Goal: Check status: Check status

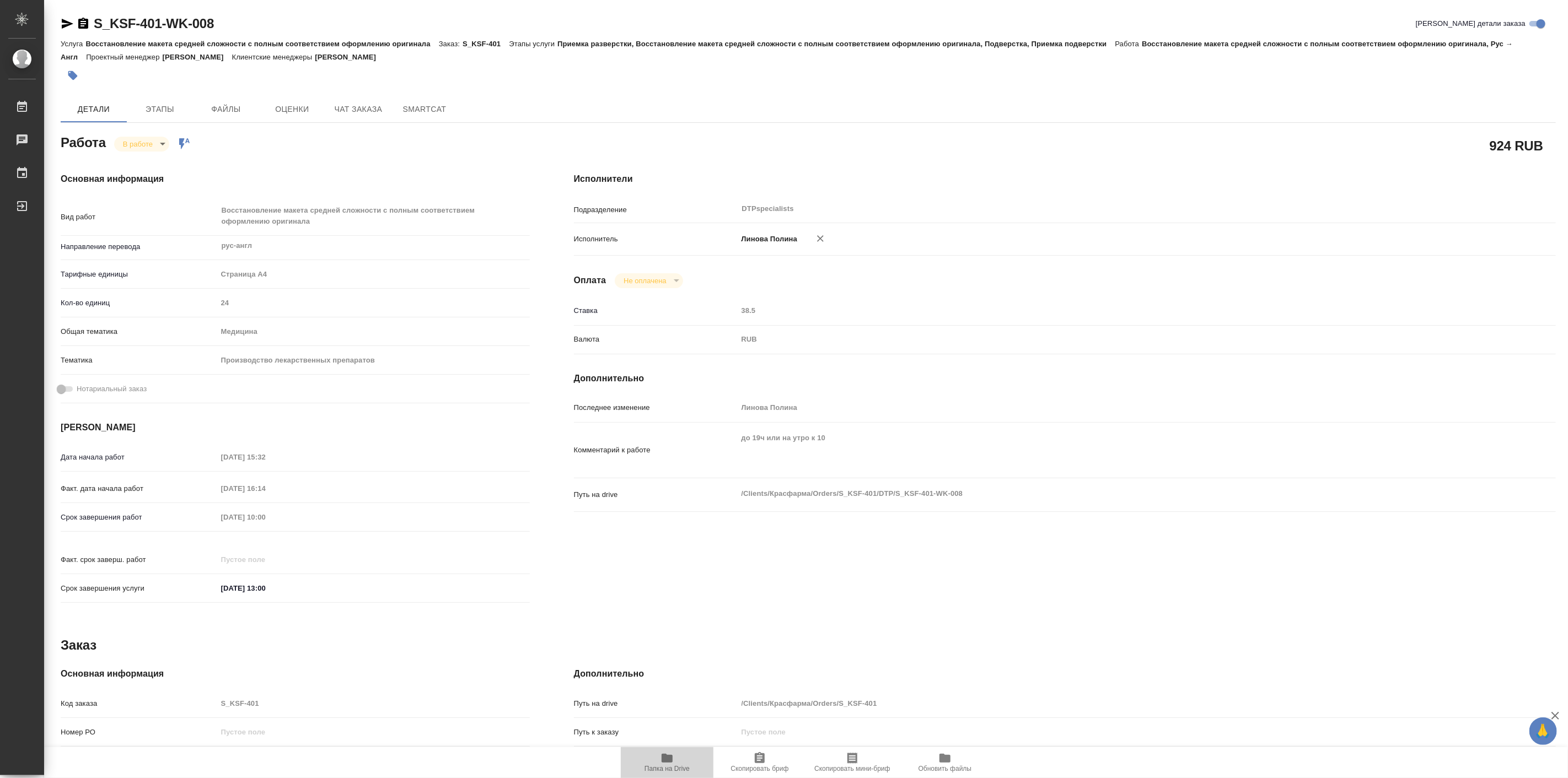
click at [670, 763] on icon "button" at bounding box center [666, 758] width 13 height 13
click at [154, 140] on body "🙏 .cls-1 fill:#fff; AWATERA Linova Polina Работы 0 Чаты График Выйти S_KSF-401-…" at bounding box center [784, 389] width 1568 height 778
click at [152, 147] on button "В работе" at bounding box center [142, 143] width 36 height 12
click at [152, 147] on body "🙏 .cls-1 fill:#fff; AWATERA Linova Polina Работы 0 Чаты График Выйти S_KSF-401-…" at bounding box center [784, 389] width 1568 height 778
click at [156, 164] on button "Выполнен" at bounding box center [144, 162] width 40 height 12
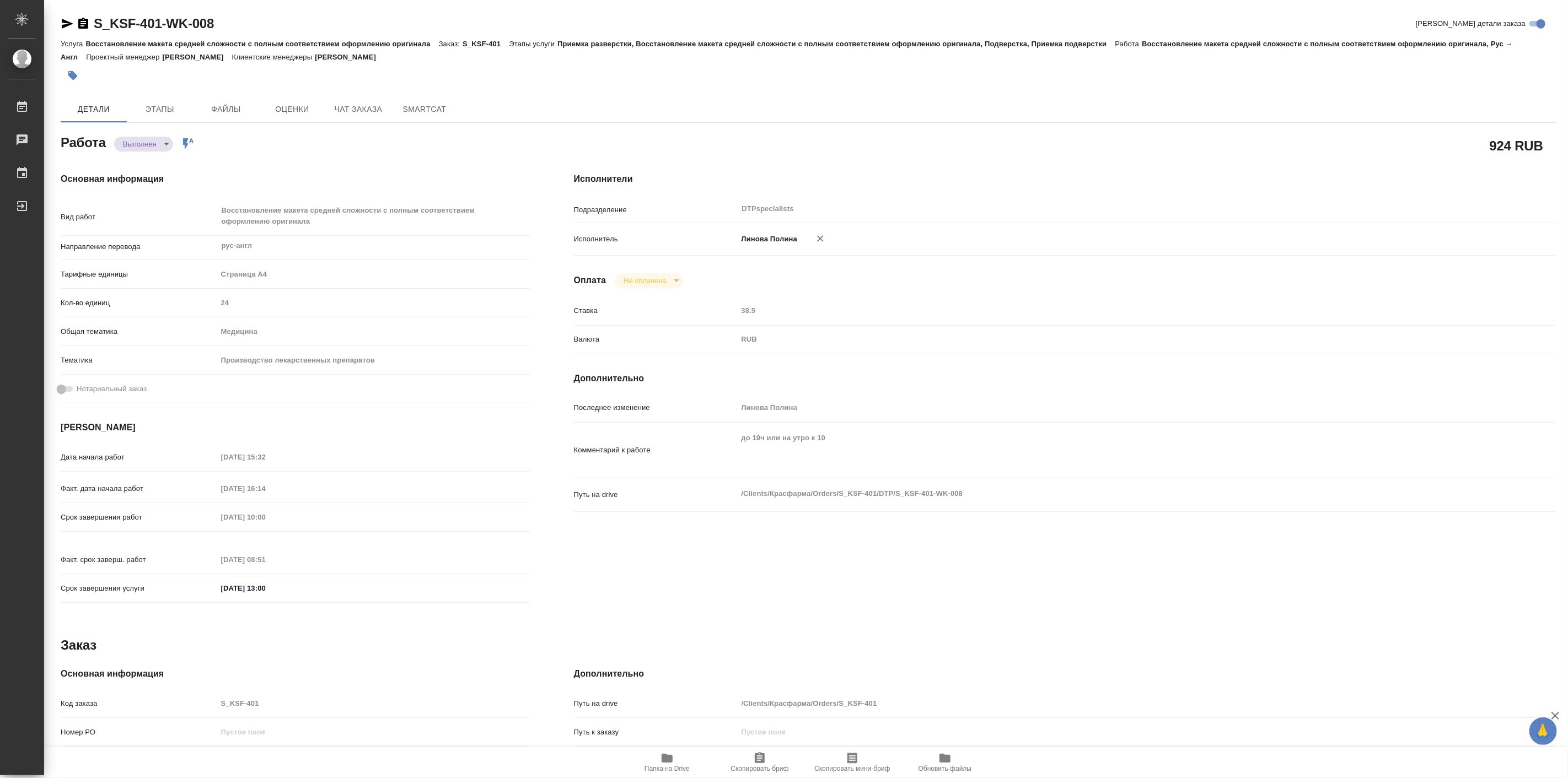
type textarea "x"
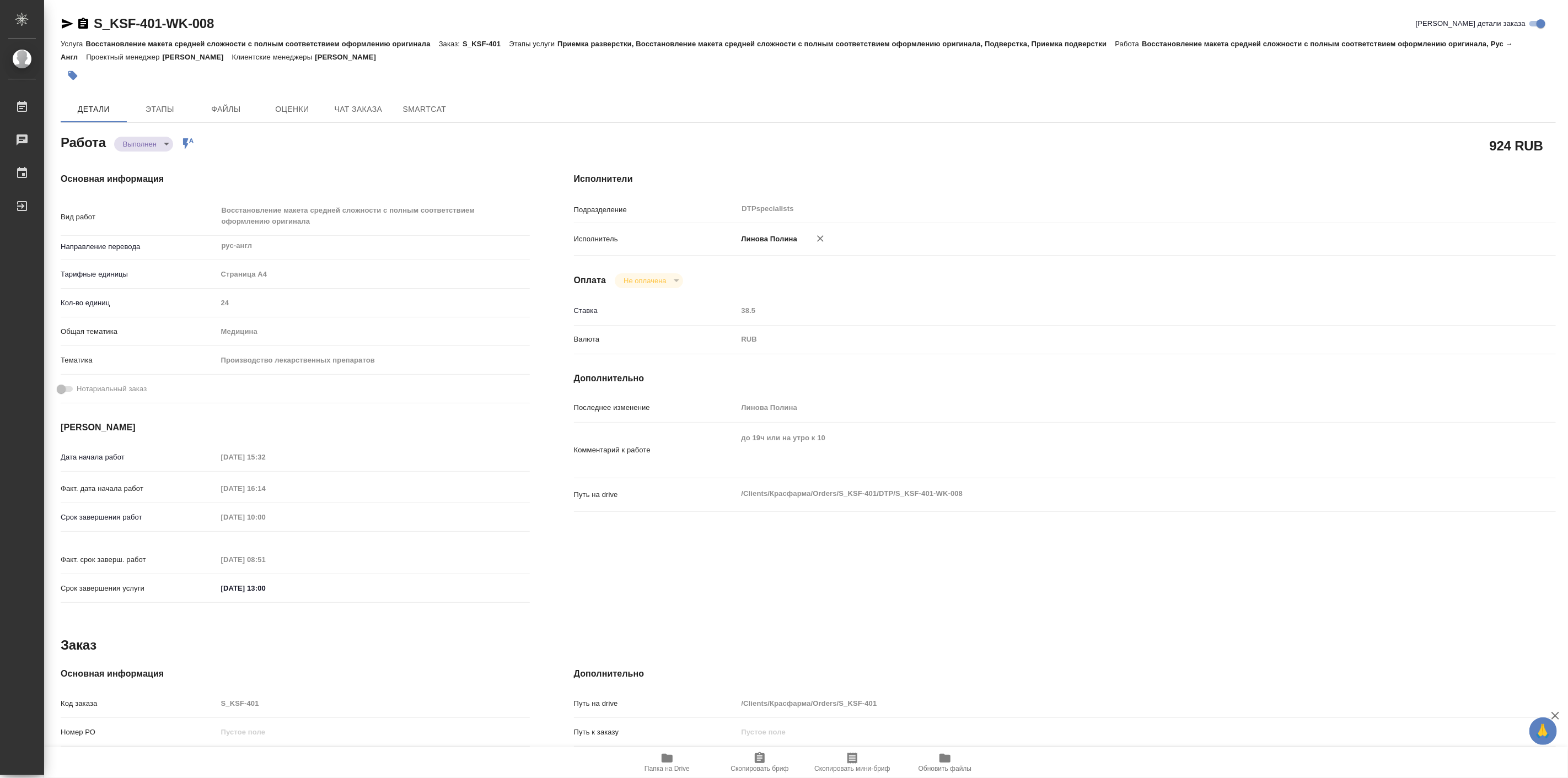
type textarea "x"
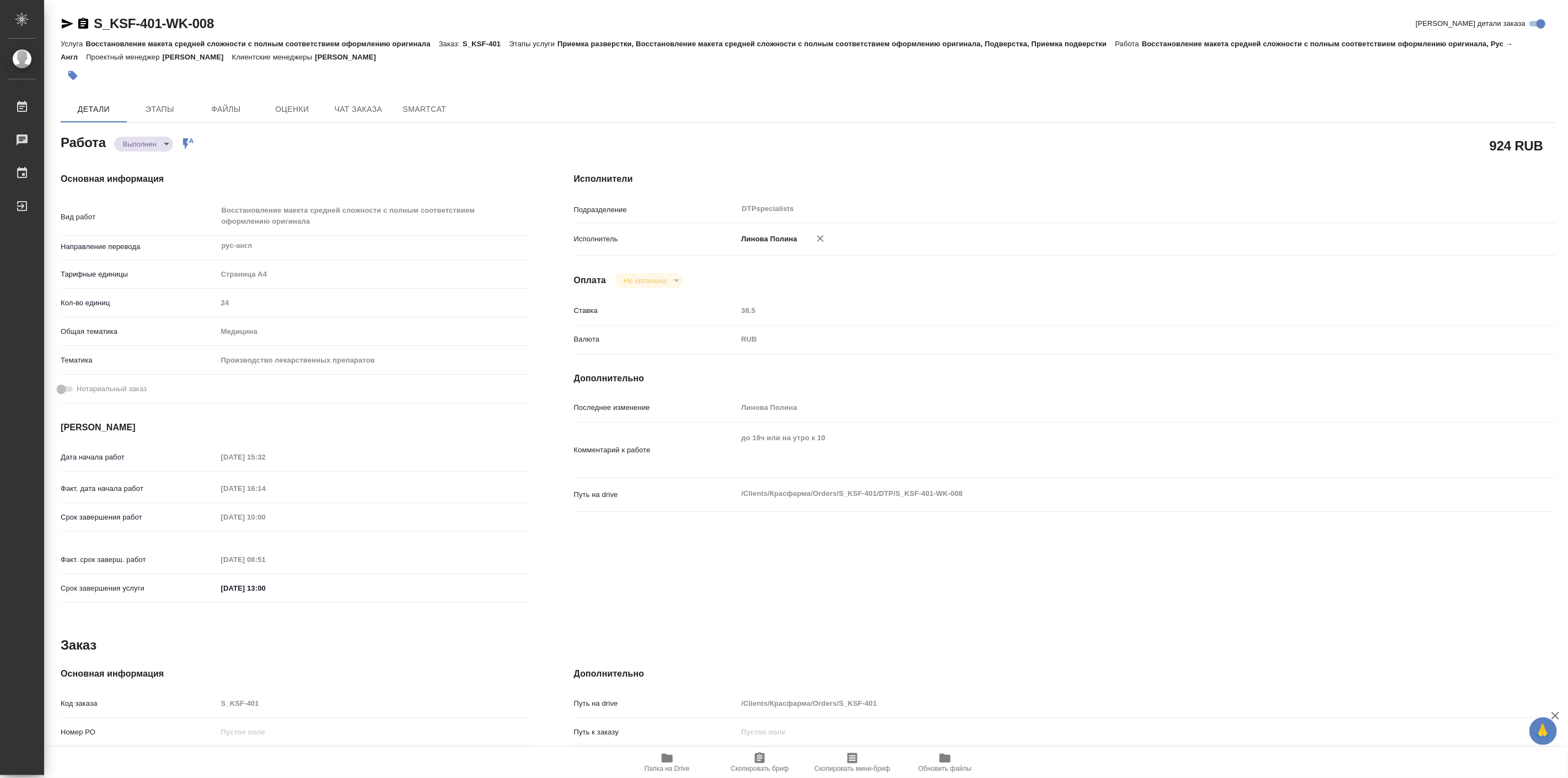
type textarea "x"
